Goal: Task Accomplishment & Management: Manage account settings

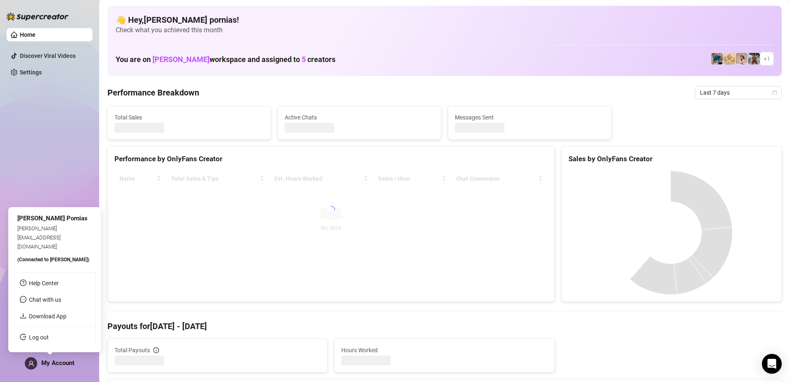
click at [69, 365] on span "My Account" at bounding box center [57, 362] width 33 height 7
click at [44, 334] on link "Log out" at bounding box center [39, 337] width 20 height 7
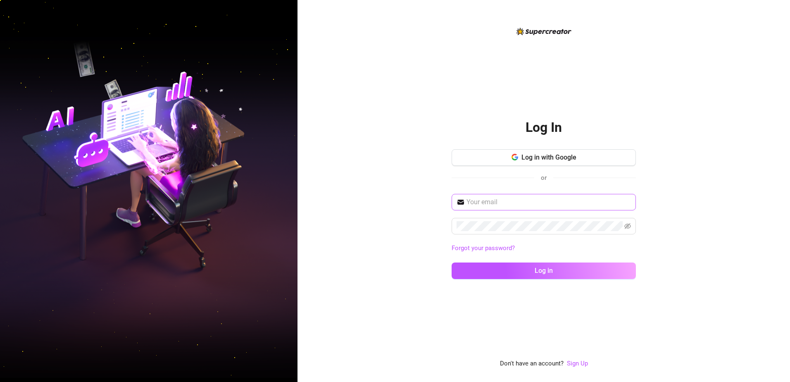
click at [500, 207] on span at bounding box center [544, 202] width 184 height 17
drag, startPoint x: 498, startPoint y: 201, endPoint x: 495, endPoint y: 196, distance: 5.8
click at [497, 199] on input "text" at bounding box center [549, 202] width 164 height 10
click at [495, 196] on span at bounding box center [544, 202] width 184 height 17
click at [492, 199] on input "text" at bounding box center [549, 202] width 164 height 10
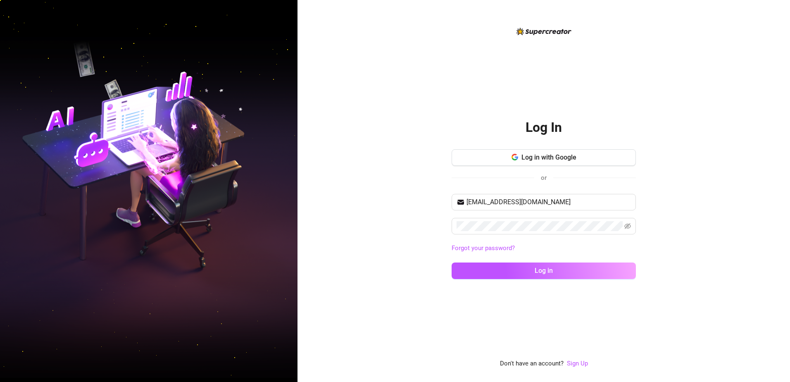
click at [462, 138] on div "Log In Log in with Google or niricnoems@gmail.com Forgot your password? Log in" at bounding box center [544, 197] width 184 height 178
click at [531, 203] on input "niricnoems@gmail.com" at bounding box center [549, 202] width 164 height 10
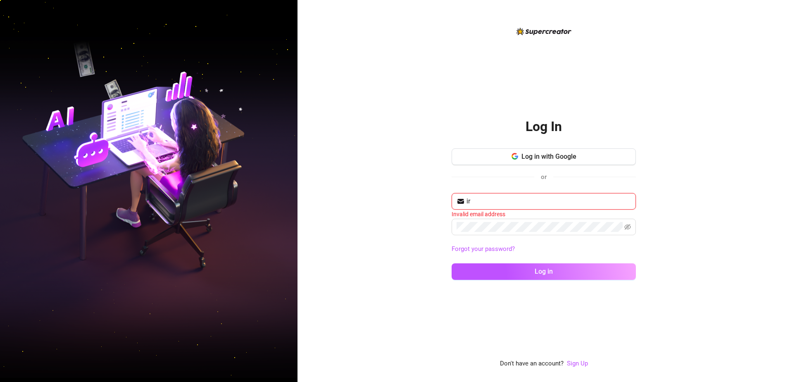
type input "irvinpornias@gmail.com"
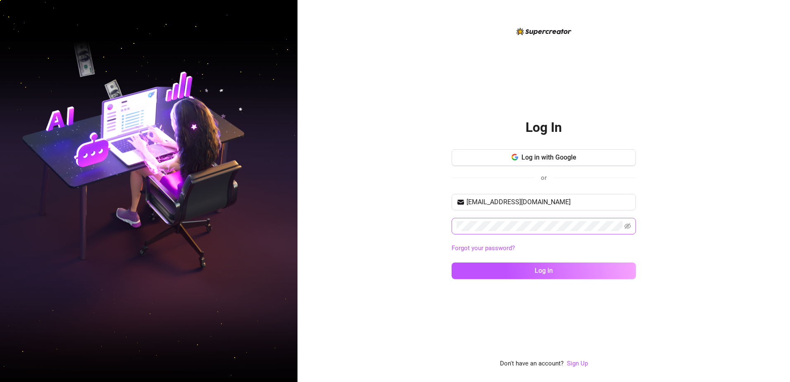
click at [495, 220] on span at bounding box center [544, 226] width 184 height 17
click at [452, 262] on button "Log in" at bounding box center [544, 270] width 184 height 17
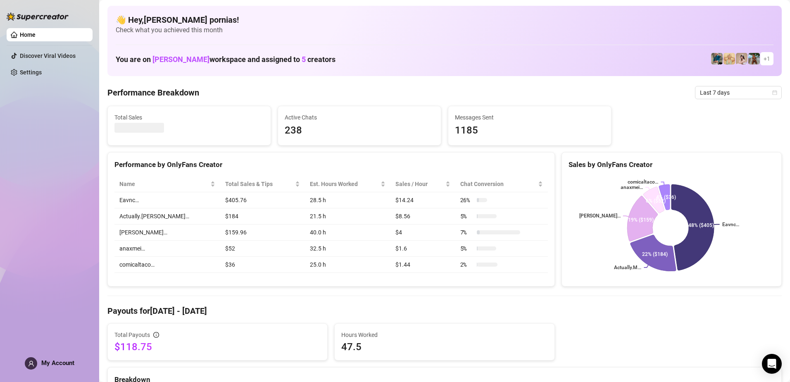
click at [364, 223] on td "21.5 h" at bounding box center [348, 216] width 86 height 16
